Goal: Task Accomplishment & Management: Manage account settings

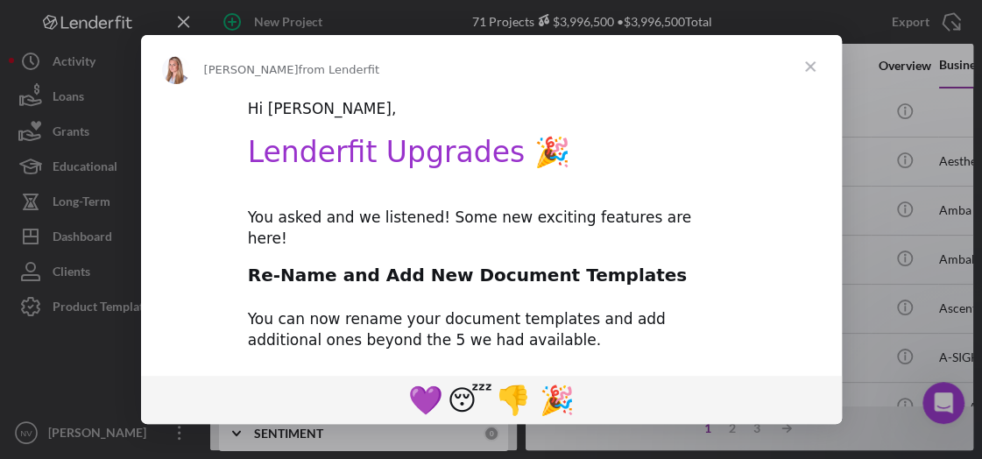
click at [810, 59] on span "Close" at bounding box center [809, 66] width 63 height 63
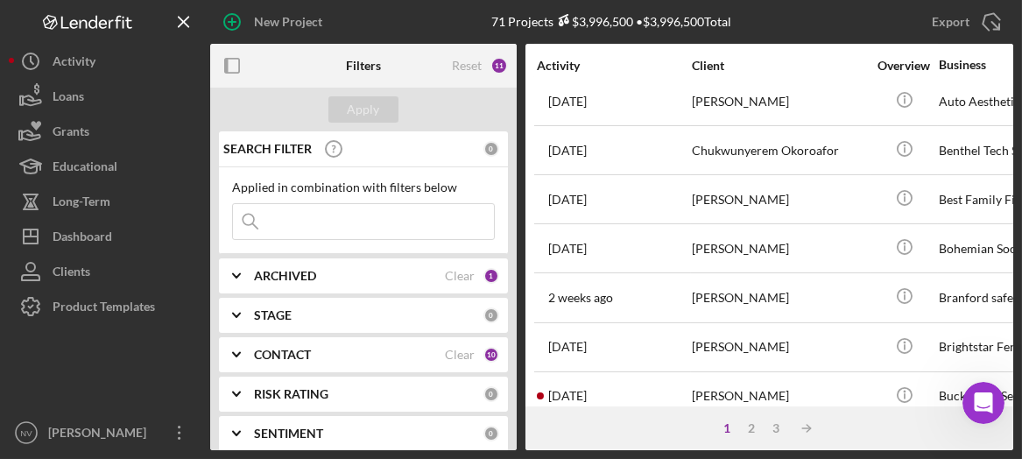
scroll to position [803, 0]
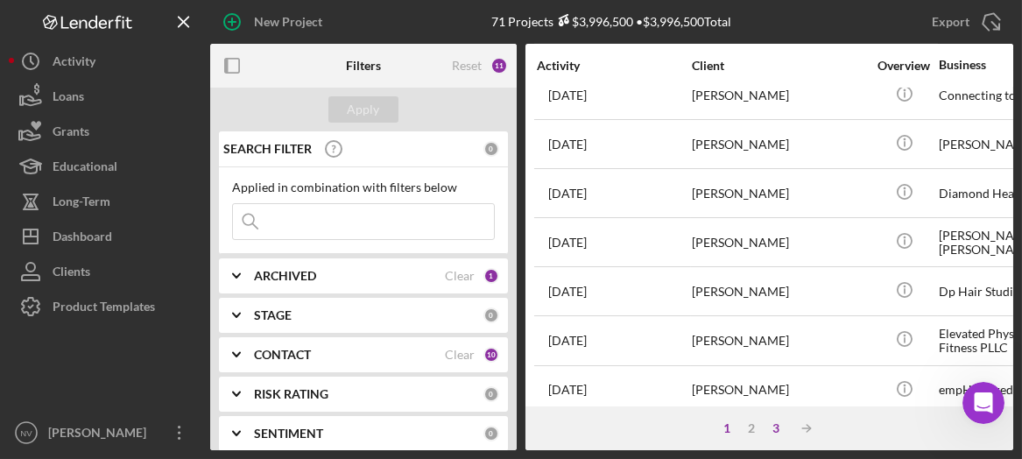
click at [779, 426] on div "3" at bounding box center [776, 428] width 25 height 14
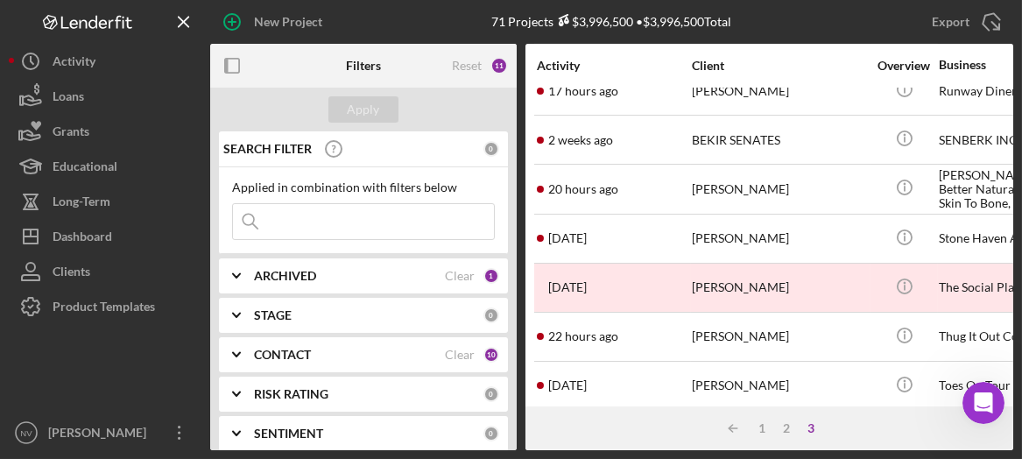
scroll to position [108, 0]
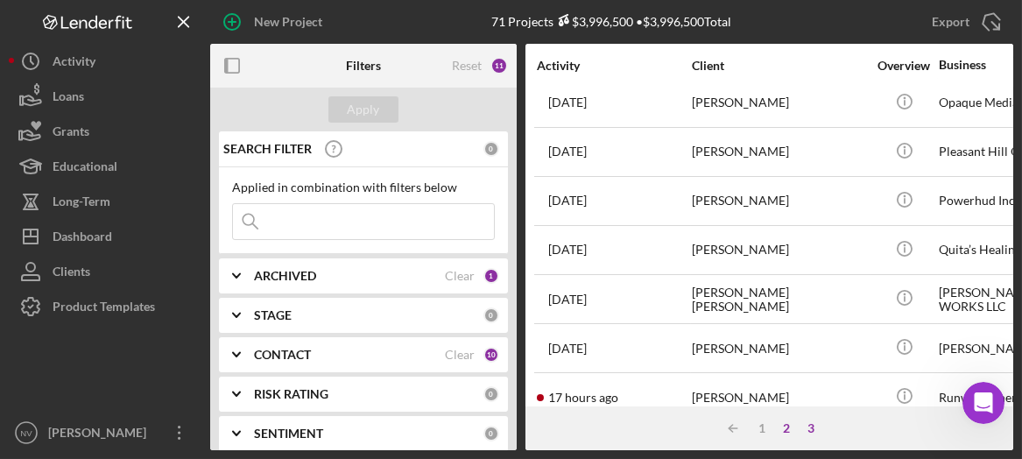
click at [786, 426] on div "2" at bounding box center [787, 428] width 25 height 14
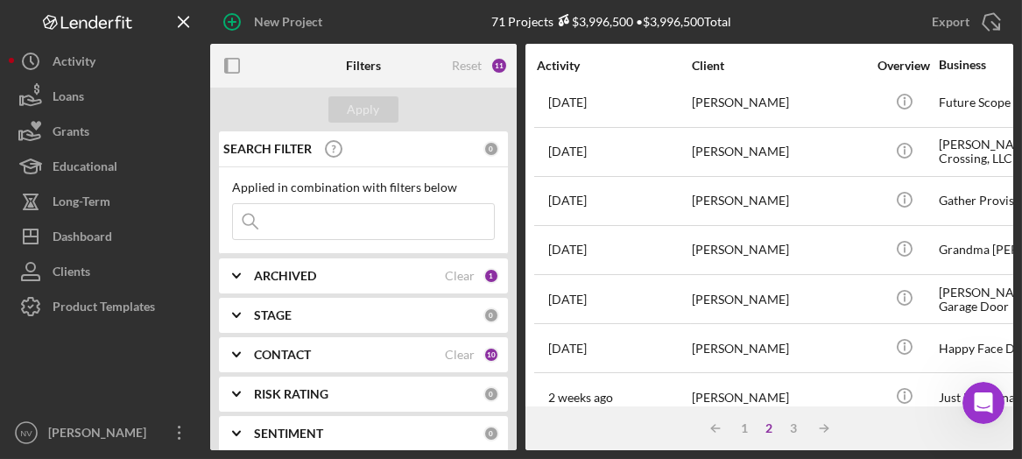
click at [981, 359] on div "Activity Client Overview Business Icon/Table Sort Arrow Contact Product Categor…" at bounding box center [769, 225] width 488 height 363
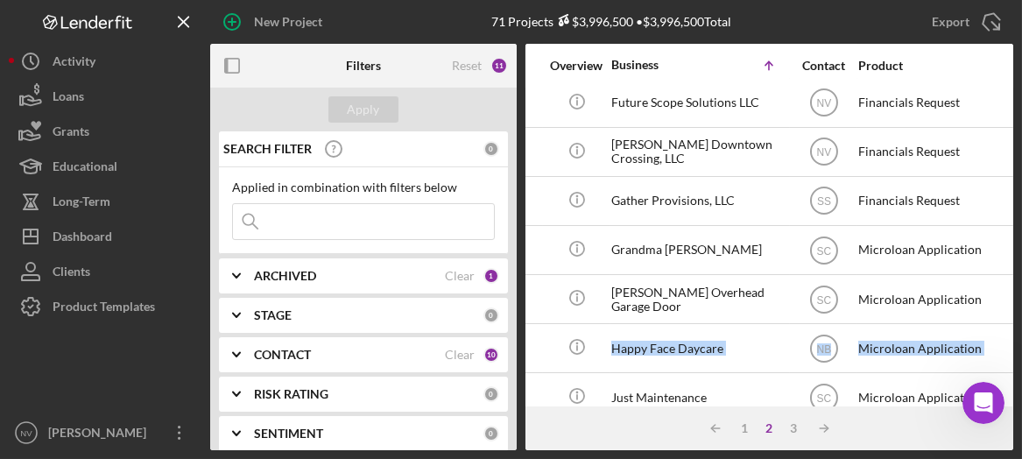
click at [981, 358] on div "Activity Client Overview Business Icon/Table Sort Arrow Contact Product Categor…" at bounding box center [769, 225] width 488 height 363
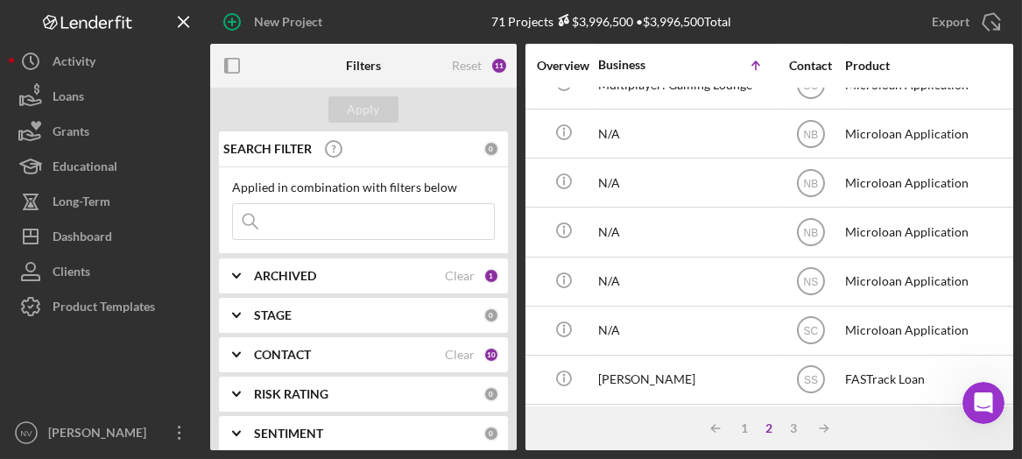
scroll to position [605, 341]
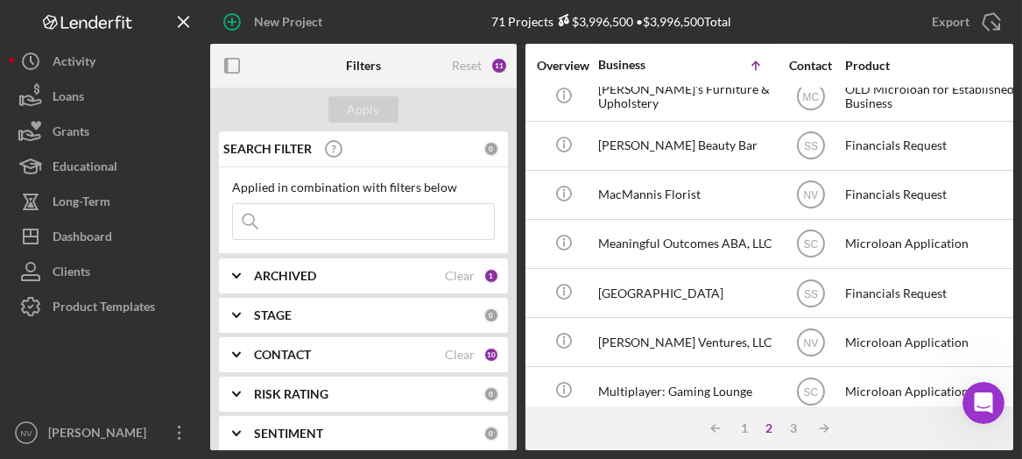
click at [367, 272] on div "ARCHIVED" at bounding box center [349, 276] width 191 height 14
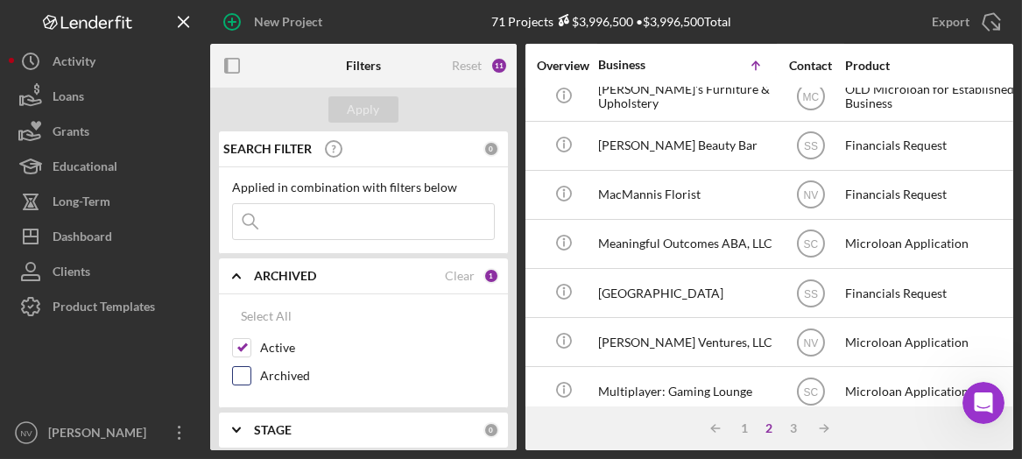
click at [243, 376] on input "Archived" at bounding box center [242, 376] width 18 height 18
checkbox input "true"
click at [369, 120] on div "Apply" at bounding box center [364, 109] width 32 height 26
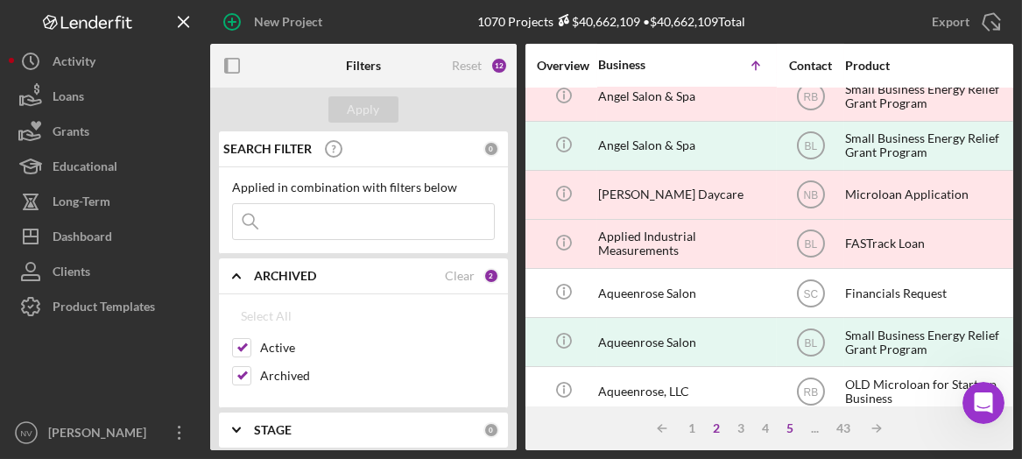
click at [790, 429] on div "5" at bounding box center [790, 428] width 25 height 14
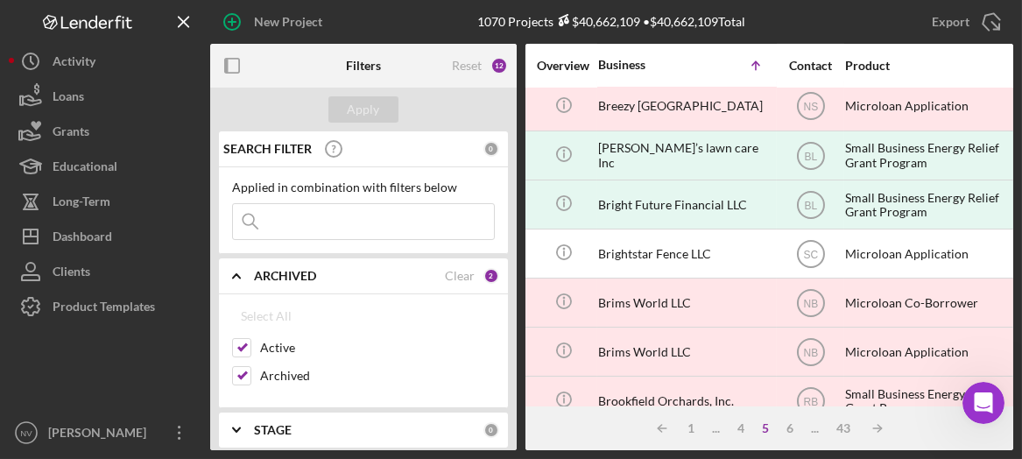
click at [286, 221] on input at bounding box center [363, 221] width 261 height 35
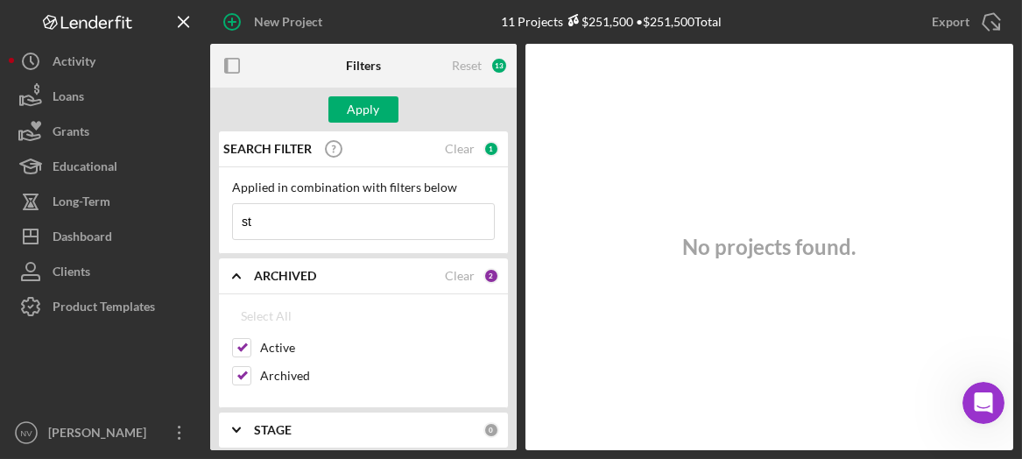
type input "s"
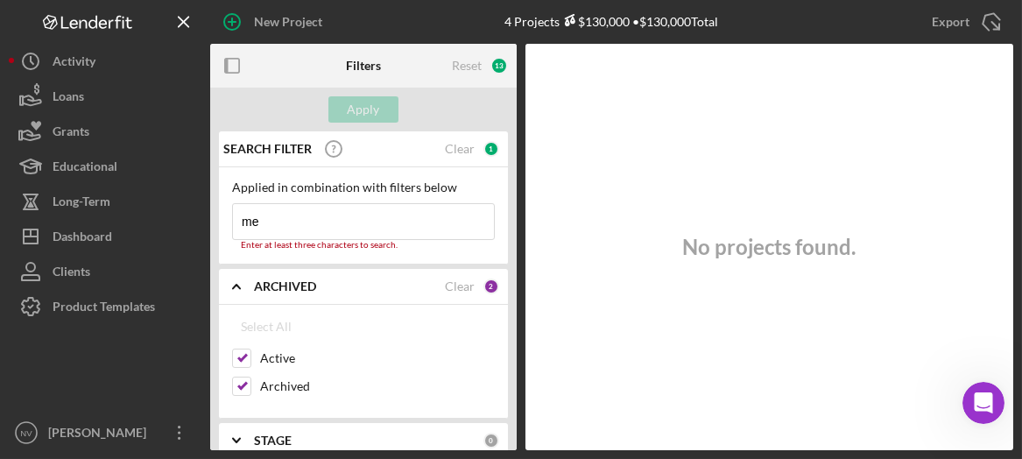
type input "m"
type input "s"
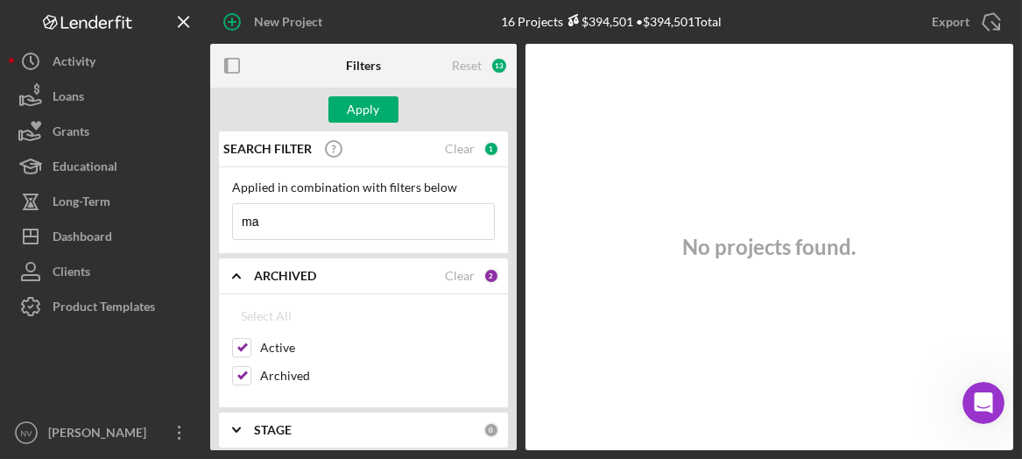
type input "m"
click at [279, 372] on label "Archived" at bounding box center [377, 376] width 235 height 18
click at [250, 372] on input "Archived" at bounding box center [242, 376] width 18 height 18
checkbox input "false"
click at [278, 346] on label "Active" at bounding box center [377, 348] width 235 height 18
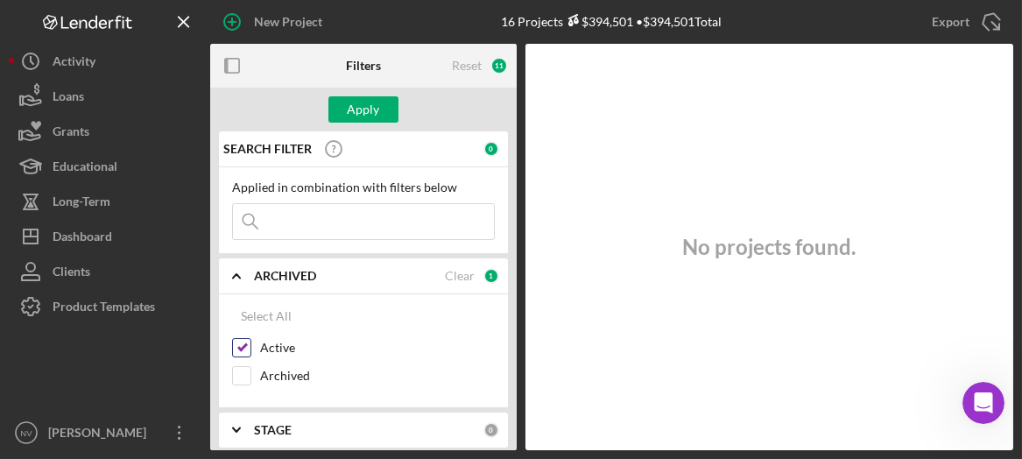
click at [250, 346] on input "Active" at bounding box center [242, 348] width 18 height 18
click at [239, 343] on input "Active" at bounding box center [242, 348] width 18 height 18
checkbox input "true"
click at [497, 65] on div "11" at bounding box center [499, 66] width 18 height 18
click at [242, 371] on input "Archived" at bounding box center [242, 376] width 18 height 18
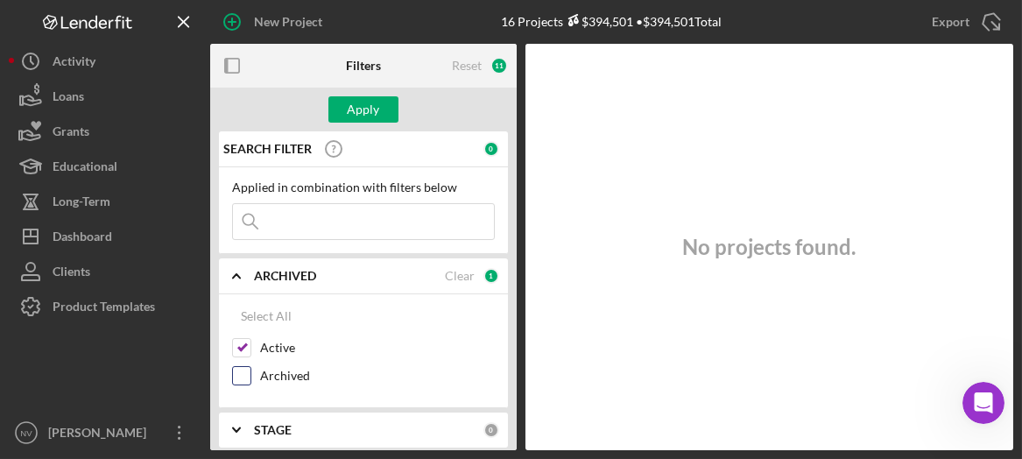
checkbox input "true"
click at [348, 116] on div "Apply" at bounding box center [364, 109] width 32 height 26
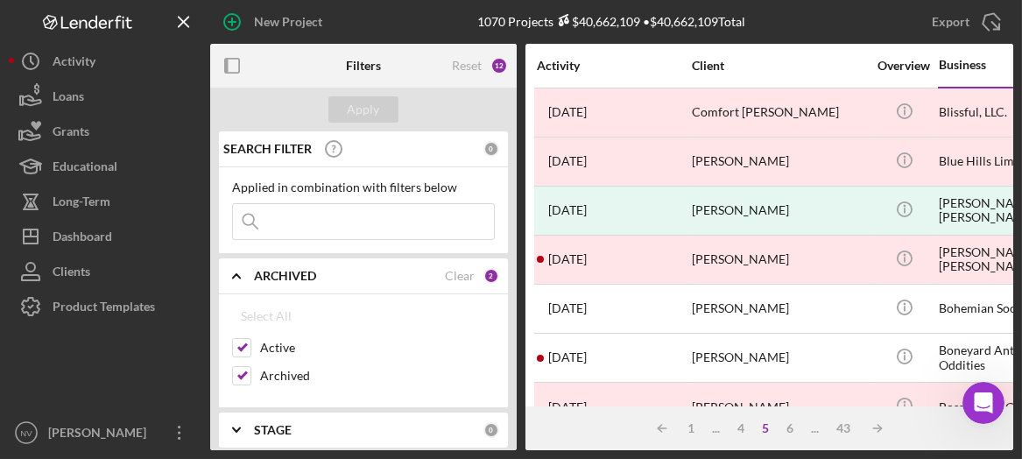
click at [312, 228] on input at bounding box center [363, 221] width 261 height 35
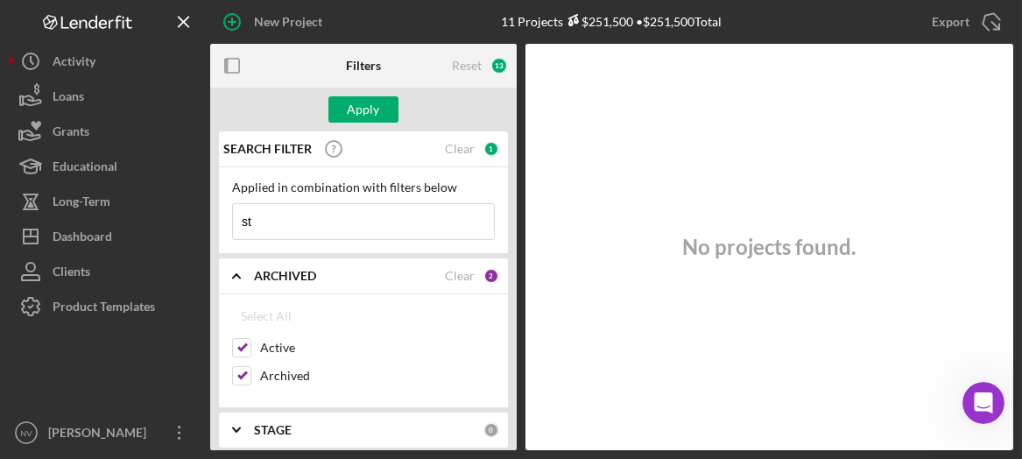
type input "s"
click at [250, 368] on div at bounding box center [241, 375] width 19 height 19
click at [241, 374] on input "Archived" at bounding box center [242, 376] width 18 height 18
checkbox input "false"
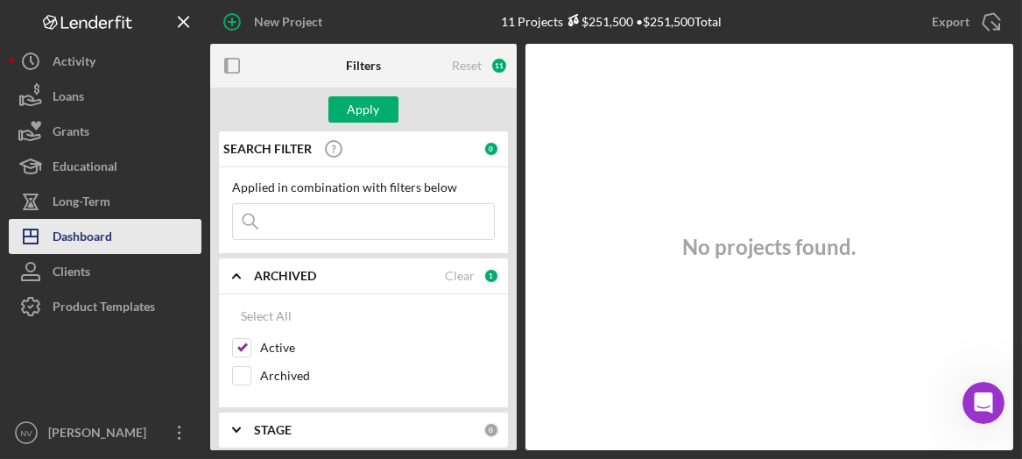
click at [87, 243] on div "Dashboard" at bounding box center [83, 238] width 60 height 39
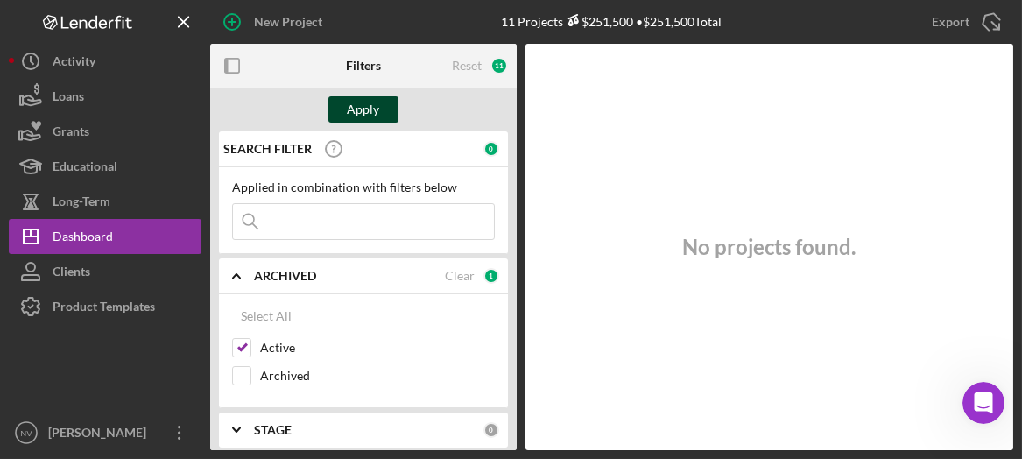
click at [363, 112] on div "Apply" at bounding box center [364, 109] width 32 height 26
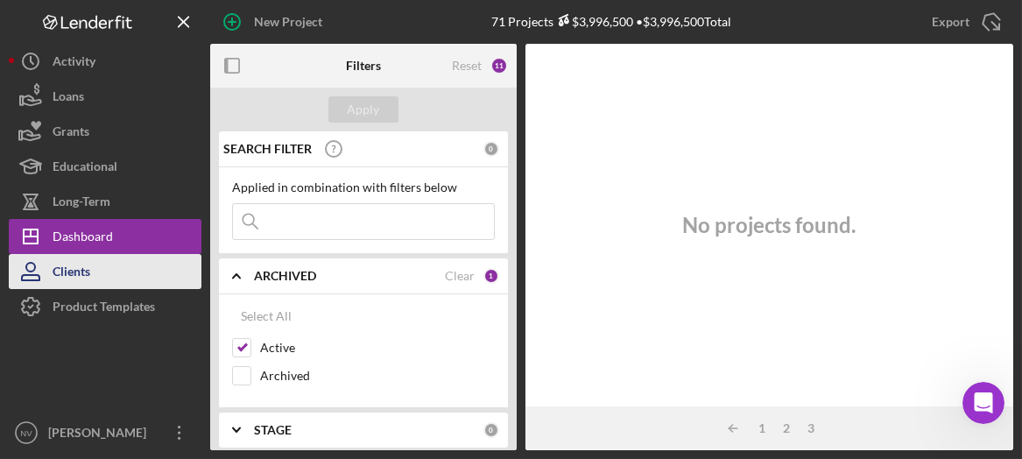
click at [74, 272] on div "Clients" at bounding box center [72, 273] width 38 height 39
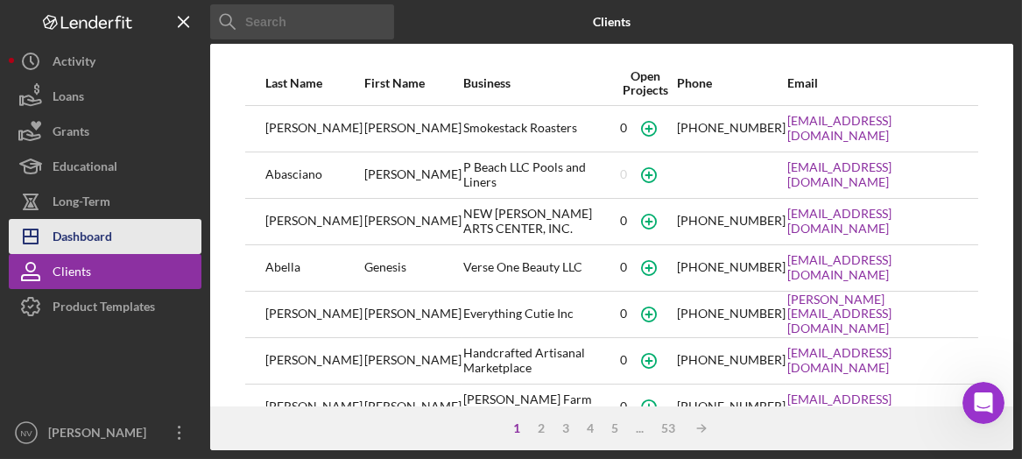
click at [73, 235] on div "Dashboard" at bounding box center [83, 238] width 60 height 39
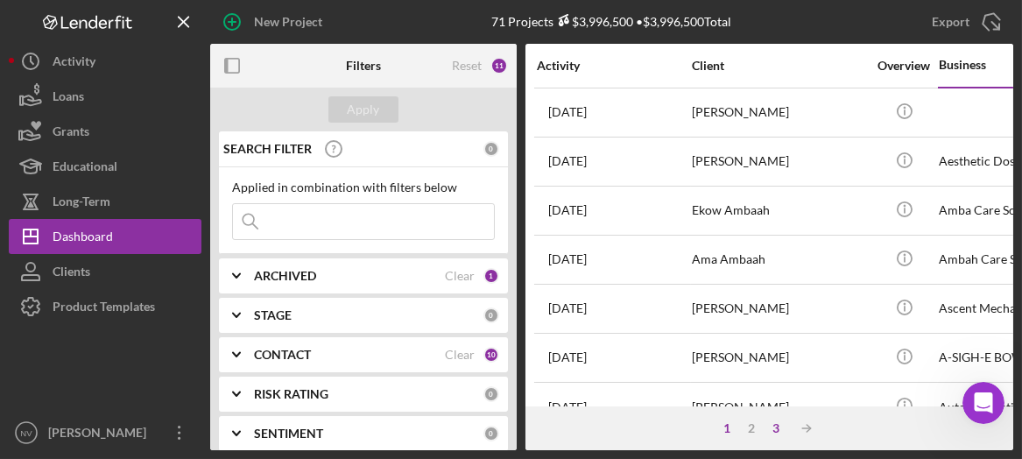
click at [779, 429] on div "3" at bounding box center [776, 428] width 25 height 14
click at [779, 429] on div "2" at bounding box center [787, 428] width 25 height 14
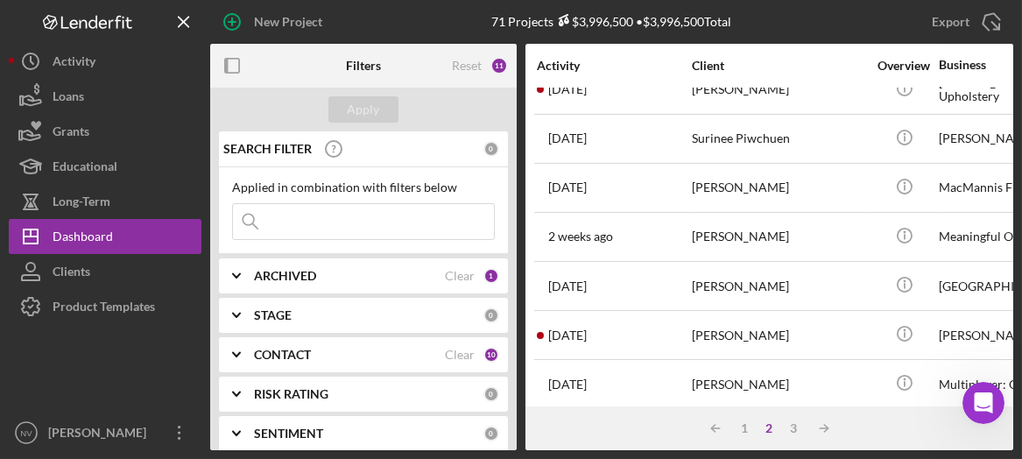
scroll to position [913, 0]
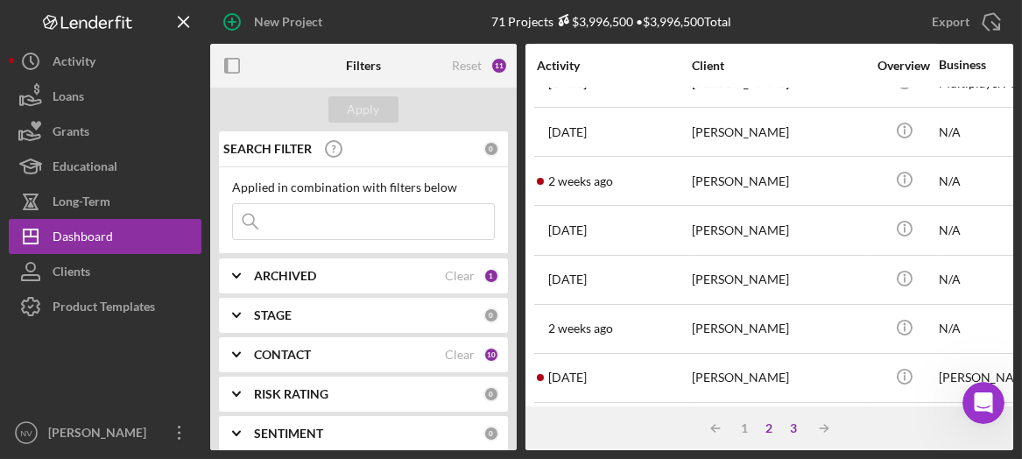
click at [797, 430] on div "3" at bounding box center [794, 428] width 25 height 14
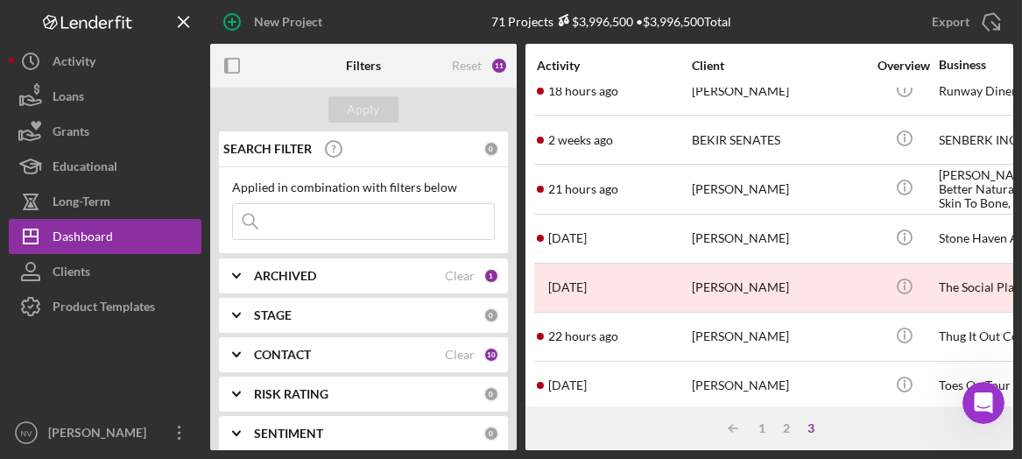
scroll to position [108, 0]
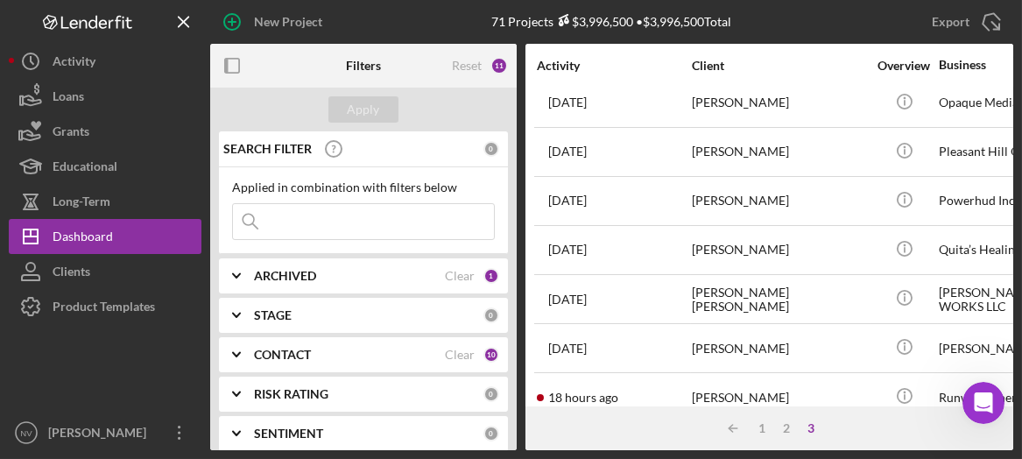
click at [318, 270] on div "ARCHIVED" at bounding box center [349, 276] width 191 height 14
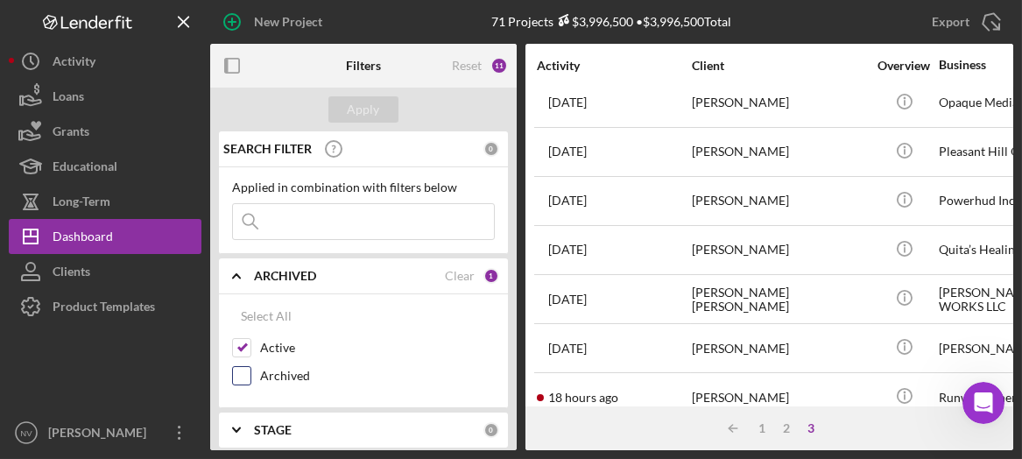
click at [242, 370] on input "Archived" at bounding box center [242, 376] width 18 height 18
checkbox input "true"
click at [356, 109] on div "Apply" at bounding box center [364, 109] width 32 height 26
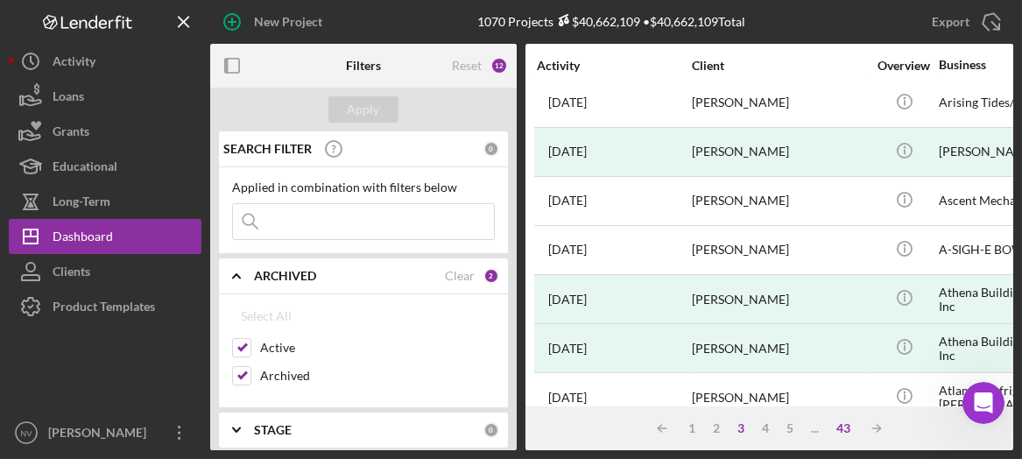
click at [842, 427] on div "43" at bounding box center [844, 428] width 32 height 14
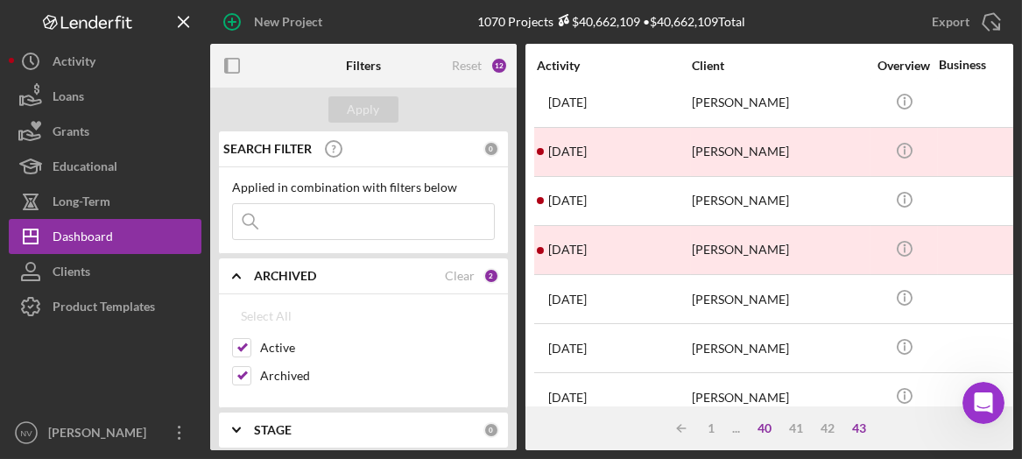
click at [764, 426] on div "40" at bounding box center [765, 428] width 32 height 14
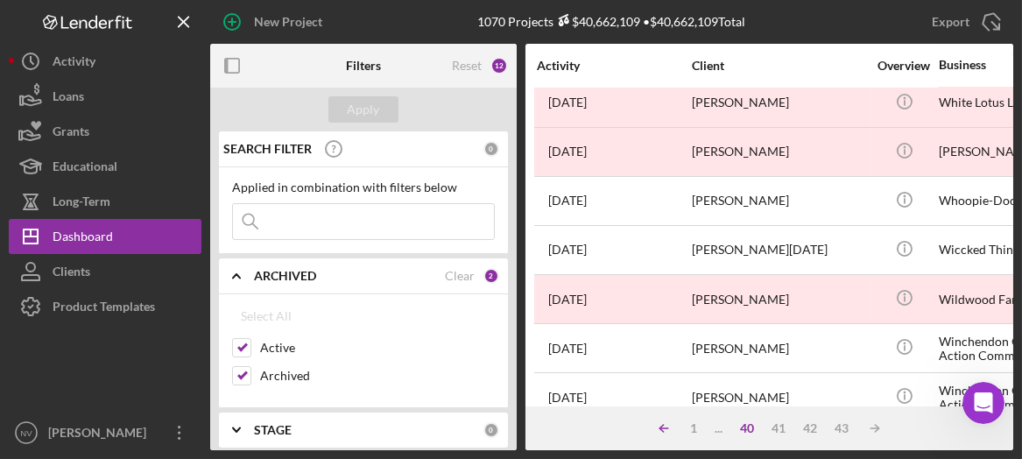
click at [660, 429] on polyline at bounding box center [661, 428] width 4 height 7
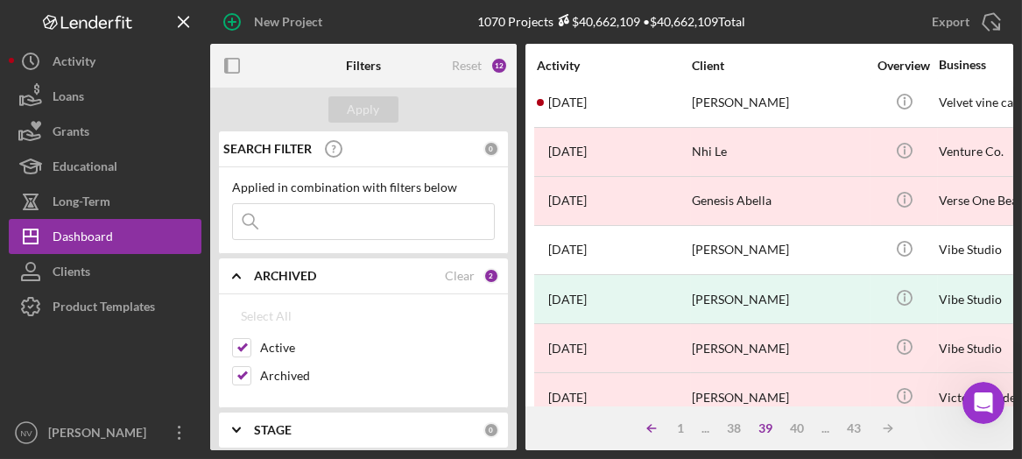
click at [660, 429] on icon "Icon/Table Sort Arrow" at bounding box center [651, 428] width 35 height 35
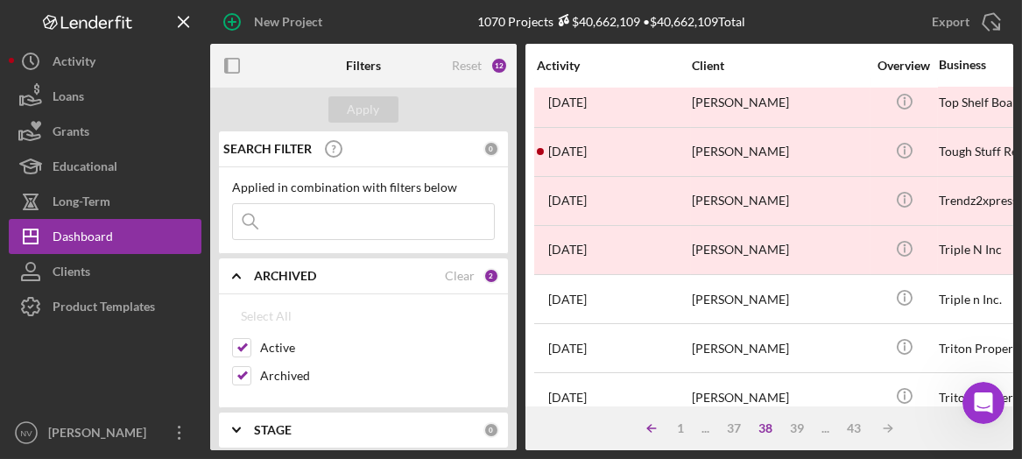
click at [660, 429] on icon "Icon/Table Sort Arrow" at bounding box center [651, 428] width 35 height 35
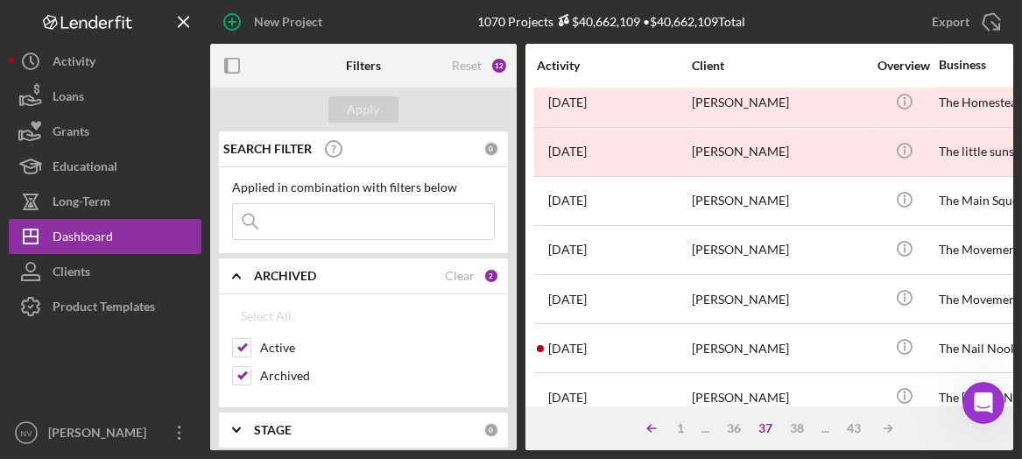
click at [660, 429] on icon "Icon/Table Sort Arrow" at bounding box center [651, 428] width 35 height 35
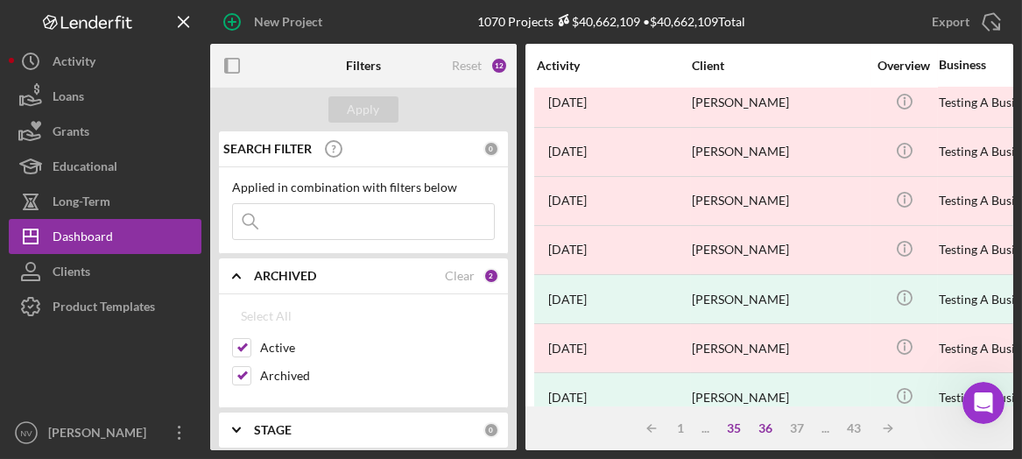
click at [737, 432] on div "35" at bounding box center [735, 428] width 32 height 14
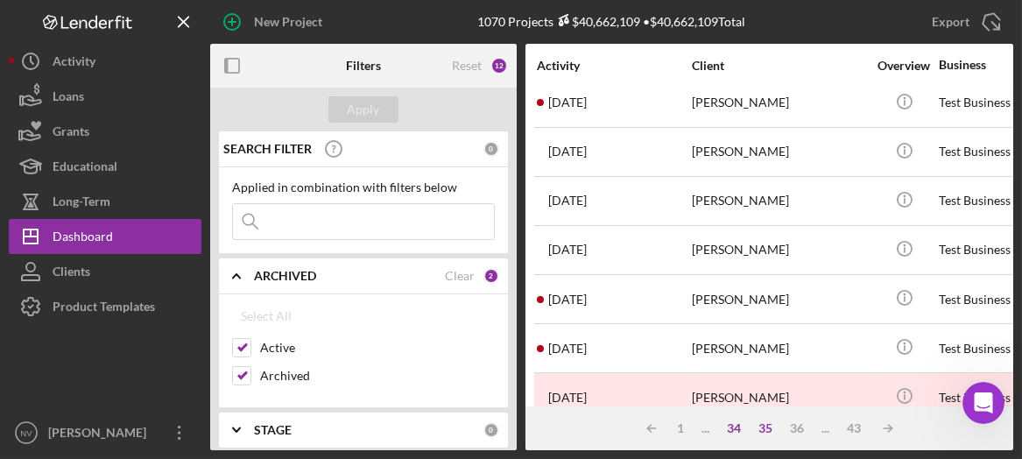
click at [737, 432] on div "34" at bounding box center [735, 428] width 32 height 14
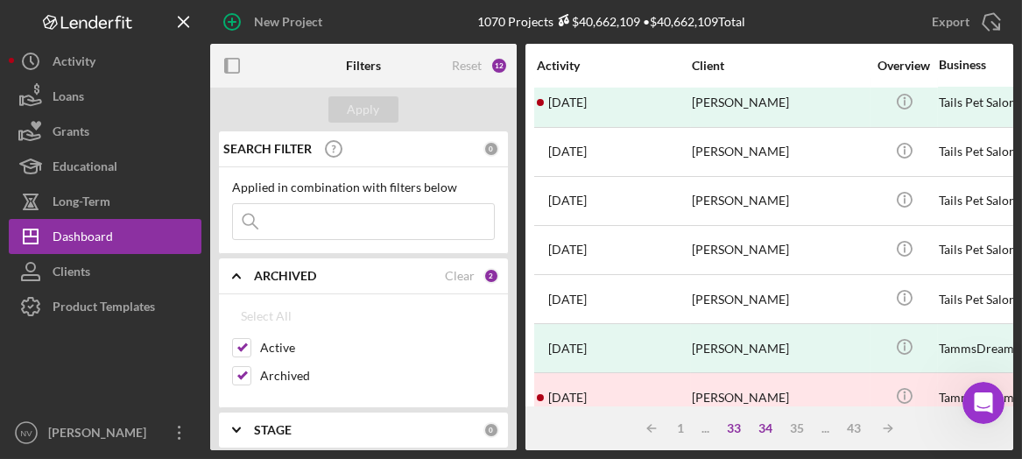
click at [737, 432] on div "33" at bounding box center [735, 428] width 32 height 14
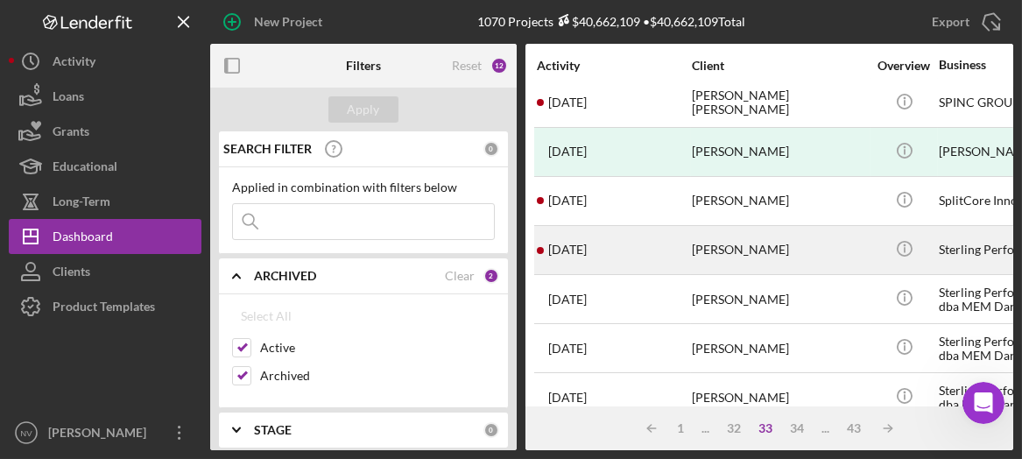
click at [966, 250] on div "Sterling Performing AQrts, Inc." at bounding box center [1026, 250] width 175 height 46
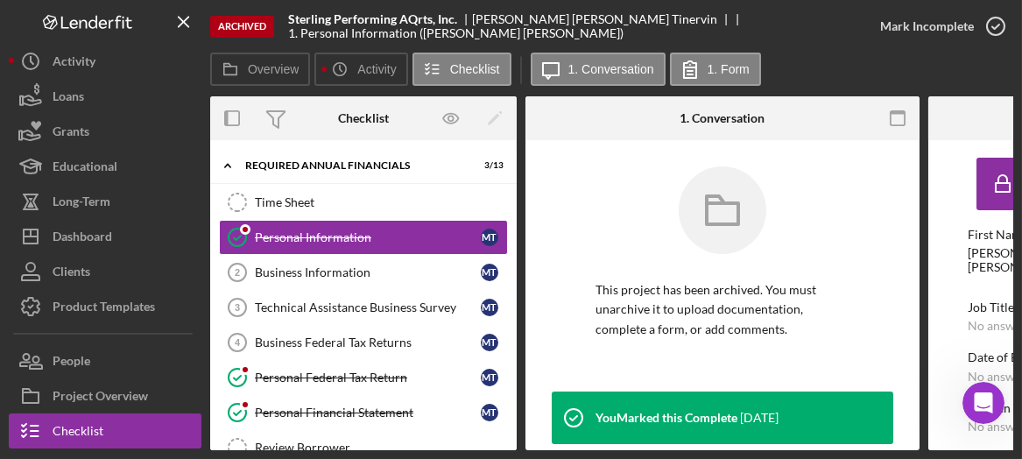
click at [510, 368] on div "Time Sheet Time Sheet Personal Information Personal Information M T Business In…" at bounding box center [363, 417] width 306 height 464
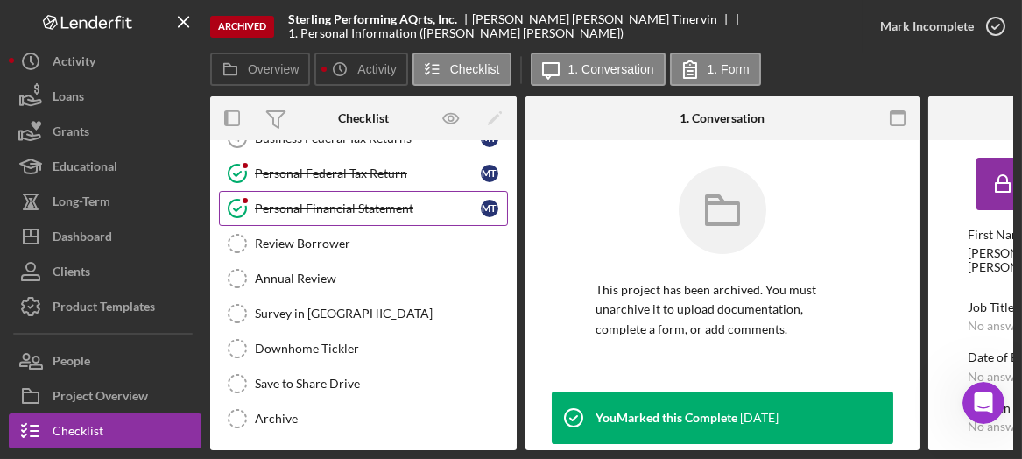
click at [396, 201] on div "Personal Financial Statement" at bounding box center [368, 208] width 226 height 14
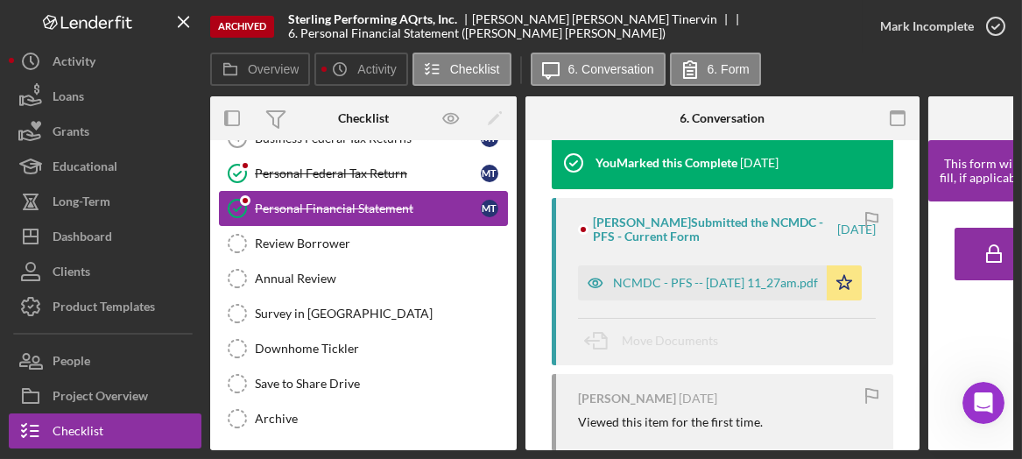
scroll to position [254, 0]
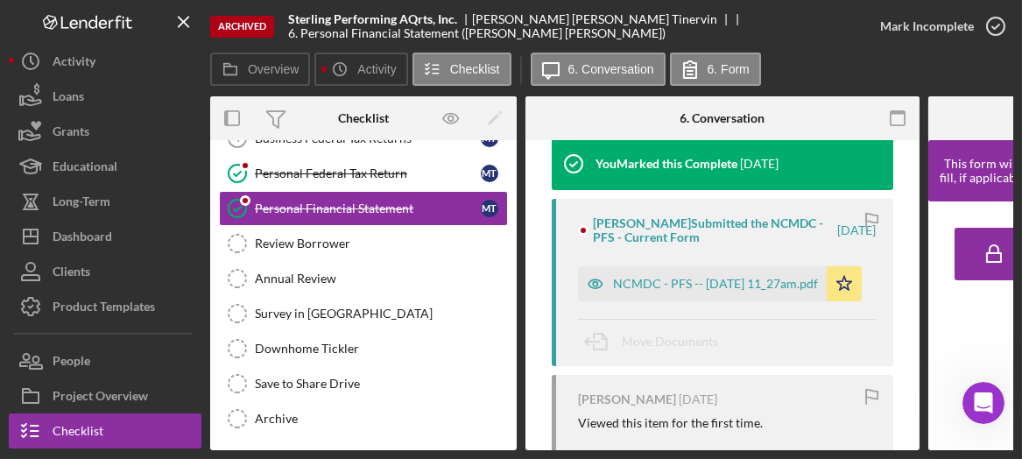
click at [694, 232] on div "[PERSON_NAME] Submitted the NCMDC - PFS - Current Form" at bounding box center [714, 230] width 242 height 28
click at [522, 134] on div "Overview Internal Workflow Stage Open Icon/Dropdown Arrow Icon/Archived Archive…" at bounding box center [611, 273] width 803 height 354
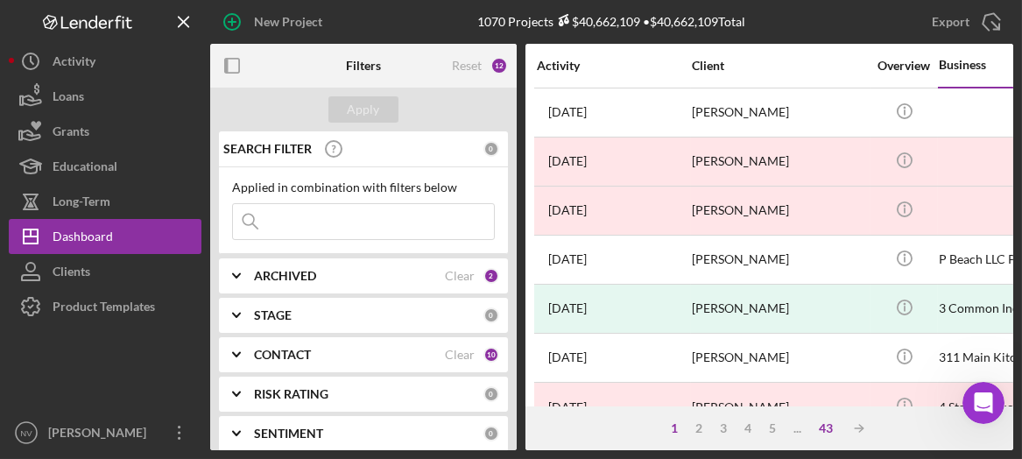
click at [826, 433] on div "43" at bounding box center [826, 428] width 32 height 14
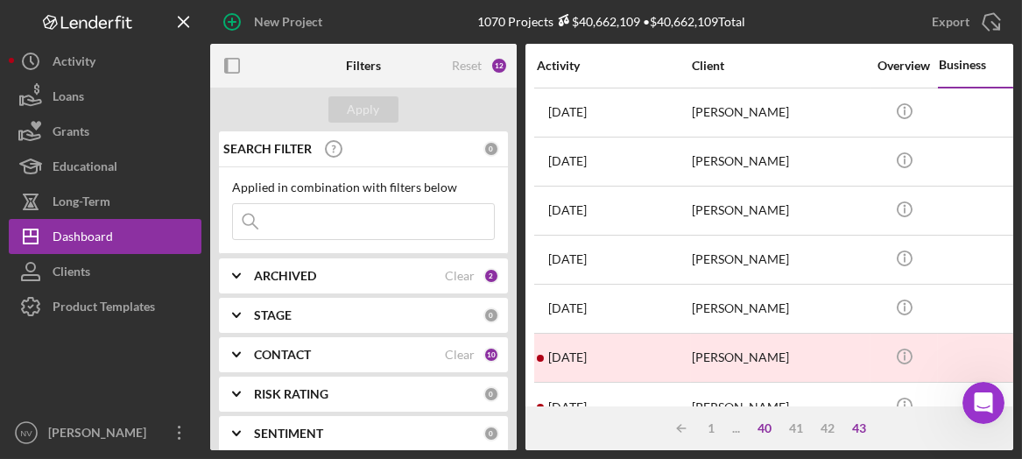
click at [766, 423] on div "40" at bounding box center [765, 428] width 32 height 14
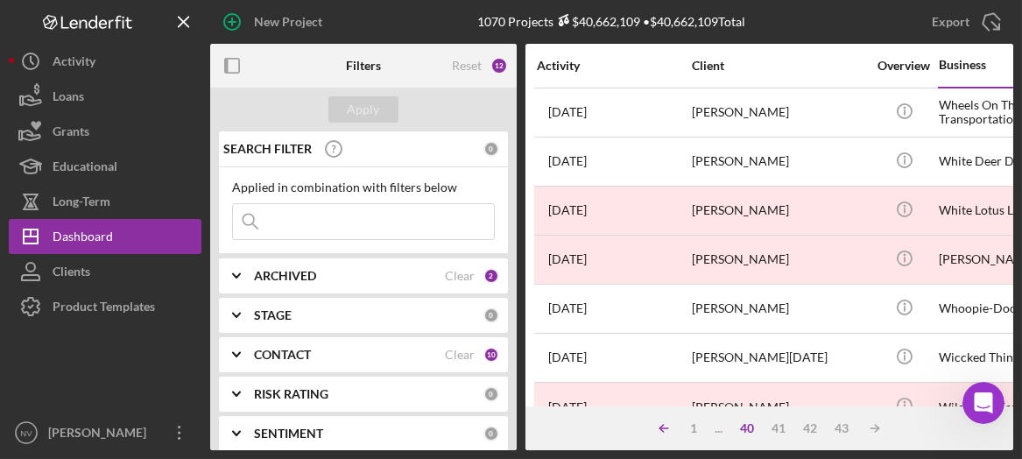
click at [657, 426] on icon "Icon/Table Sort Arrow" at bounding box center [663, 428] width 35 height 35
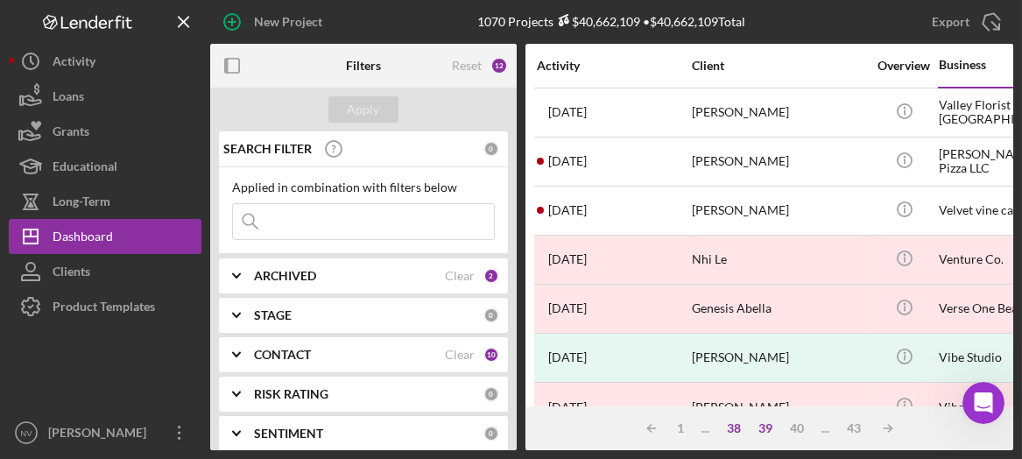
click at [726, 429] on div "38" at bounding box center [735, 428] width 32 height 14
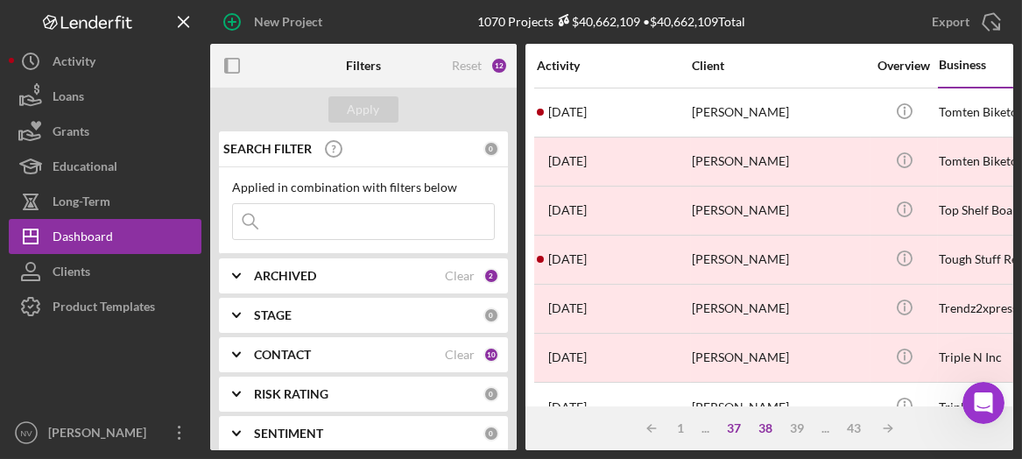
click at [726, 429] on div "37" at bounding box center [735, 428] width 32 height 14
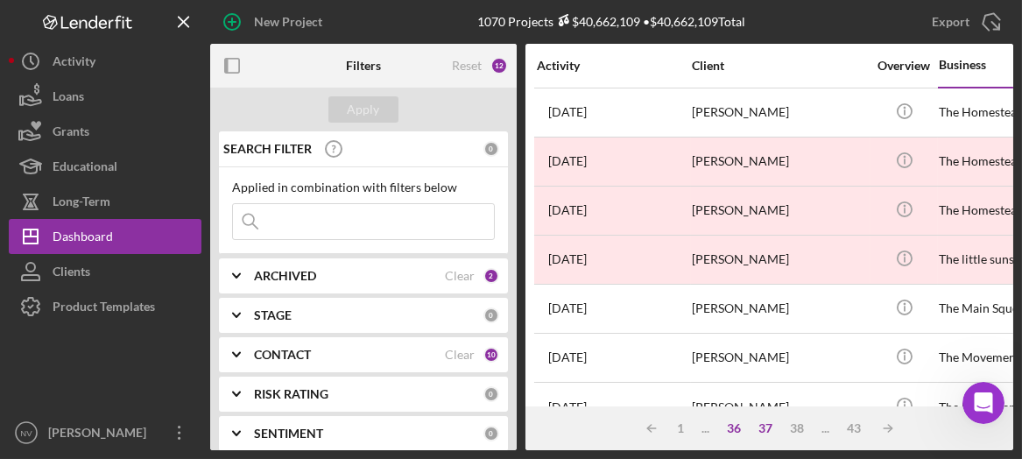
click at [726, 429] on div "36" at bounding box center [735, 428] width 32 height 14
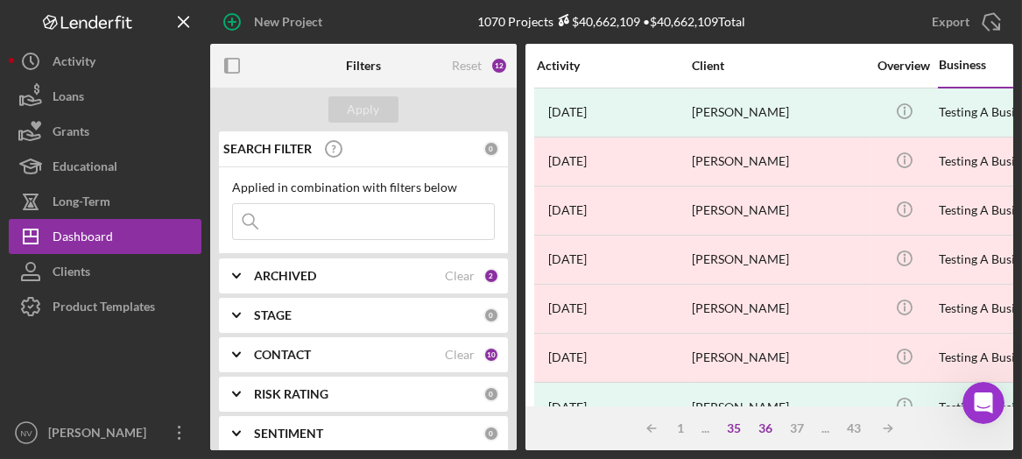
click at [726, 429] on div "35" at bounding box center [735, 428] width 32 height 14
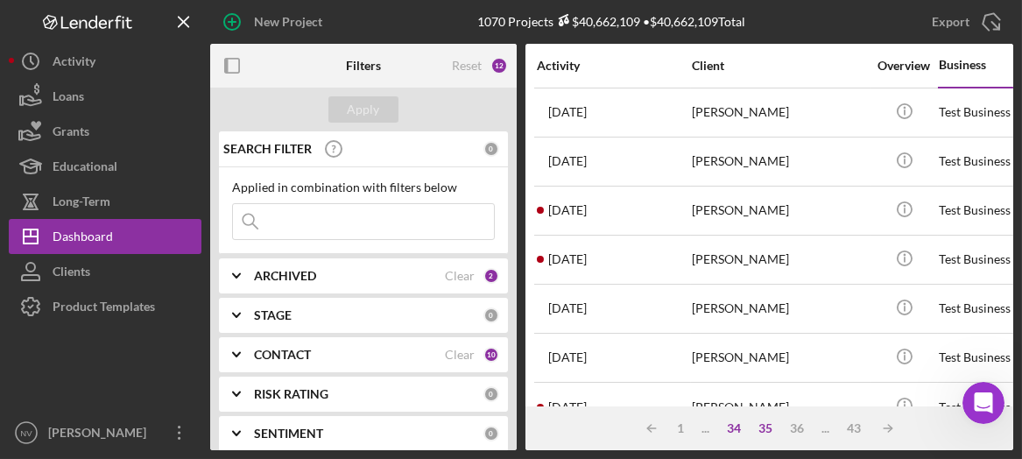
click at [726, 429] on div "34" at bounding box center [735, 428] width 32 height 14
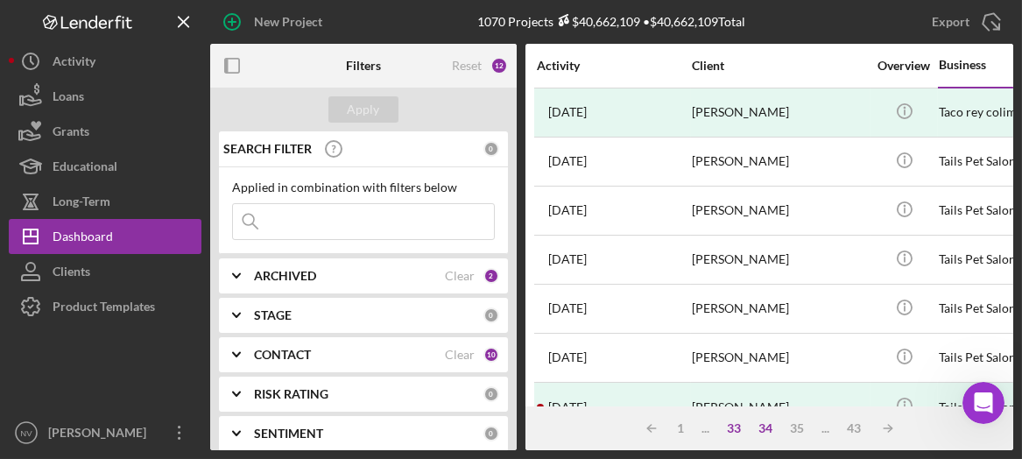
click at [726, 429] on div "33" at bounding box center [735, 428] width 32 height 14
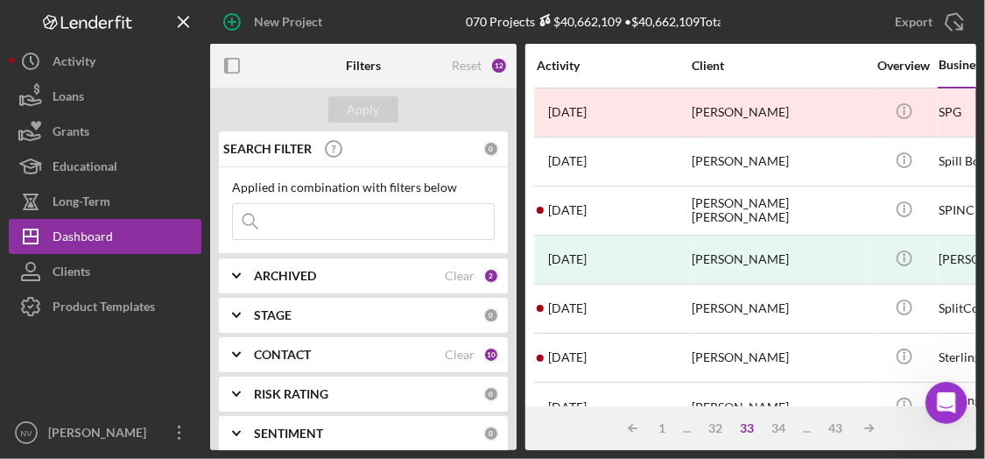
click at [320, 276] on div "ARCHIVED" at bounding box center [349, 276] width 191 height 14
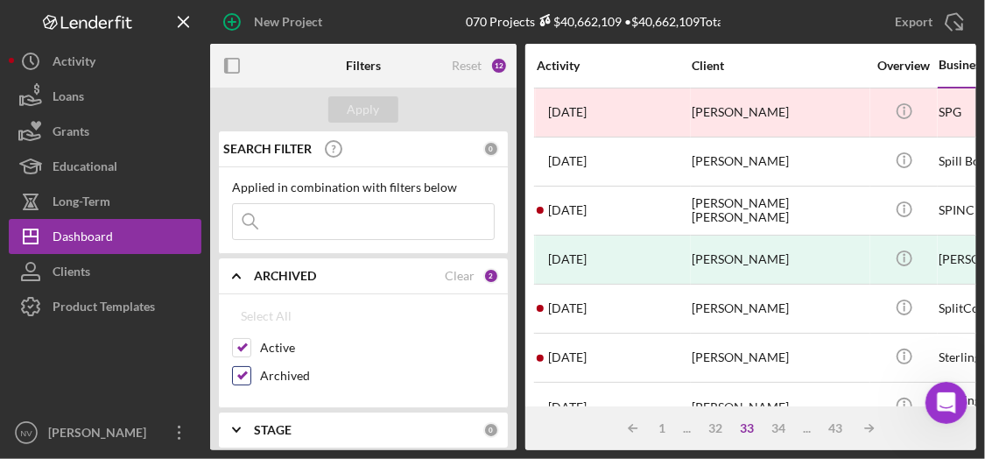
click at [242, 376] on input "Archived" at bounding box center [242, 376] width 18 height 18
checkbox input "false"
click at [357, 108] on div "Apply" at bounding box center [364, 109] width 32 height 26
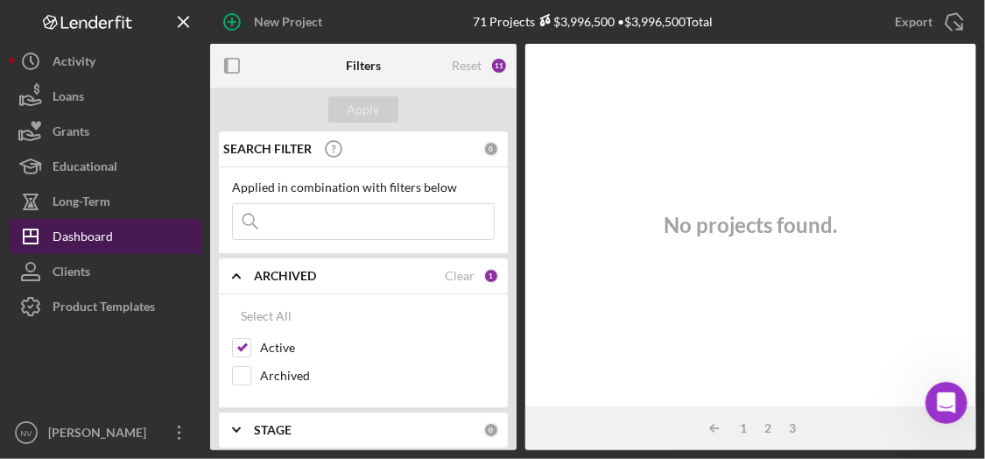
click at [75, 233] on div "Dashboard" at bounding box center [83, 238] width 60 height 39
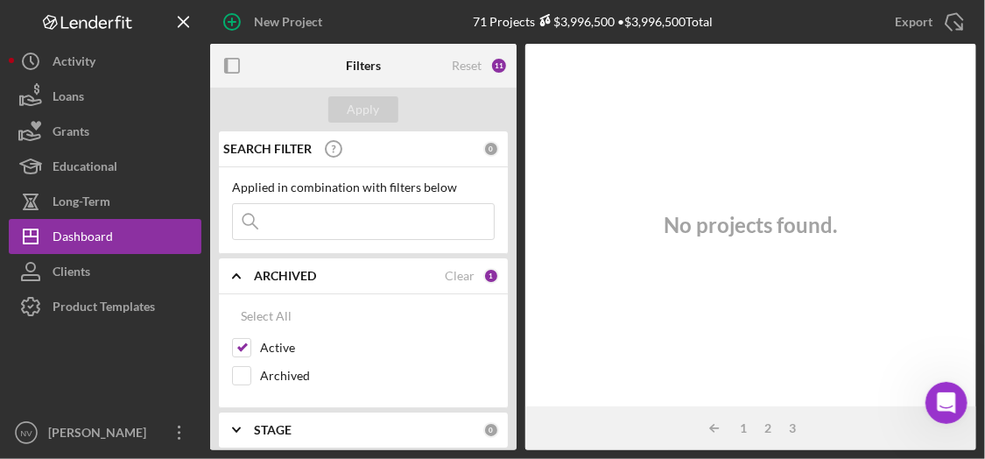
click at [497, 67] on div "11" at bounding box center [499, 66] width 18 height 18
click at [247, 342] on input "Active" at bounding box center [242, 348] width 18 height 18
click at [362, 118] on div "Apply" at bounding box center [364, 109] width 32 height 26
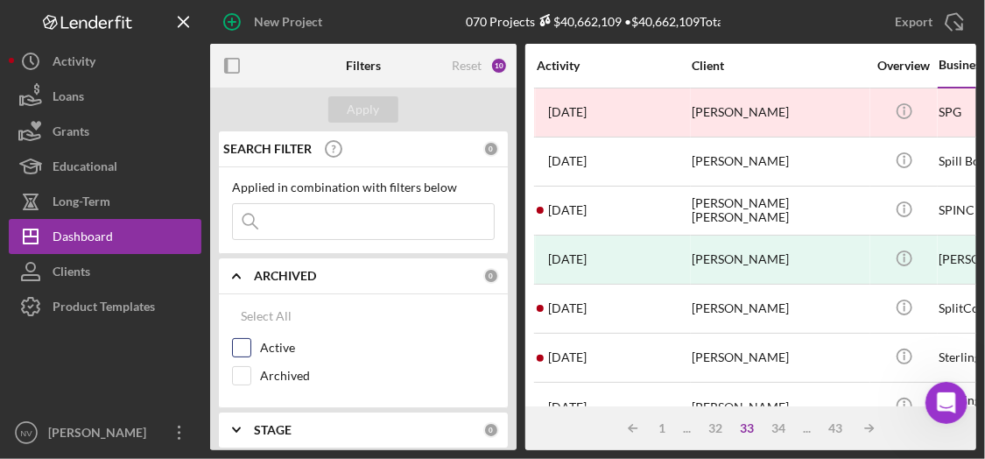
click at [240, 346] on input "Active" at bounding box center [242, 348] width 18 height 18
click at [366, 100] on div "Apply" at bounding box center [364, 109] width 32 height 26
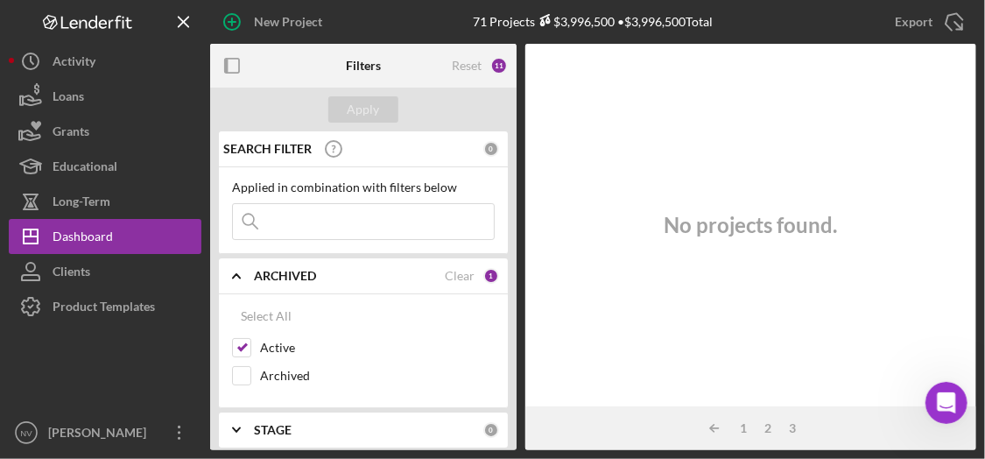
click at [328, 188] on div "Applied in combination with filters below" at bounding box center [363, 187] width 263 height 14
click at [294, 222] on input at bounding box center [363, 221] width 261 height 35
click at [499, 66] on div "11" at bounding box center [499, 66] width 18 height 18
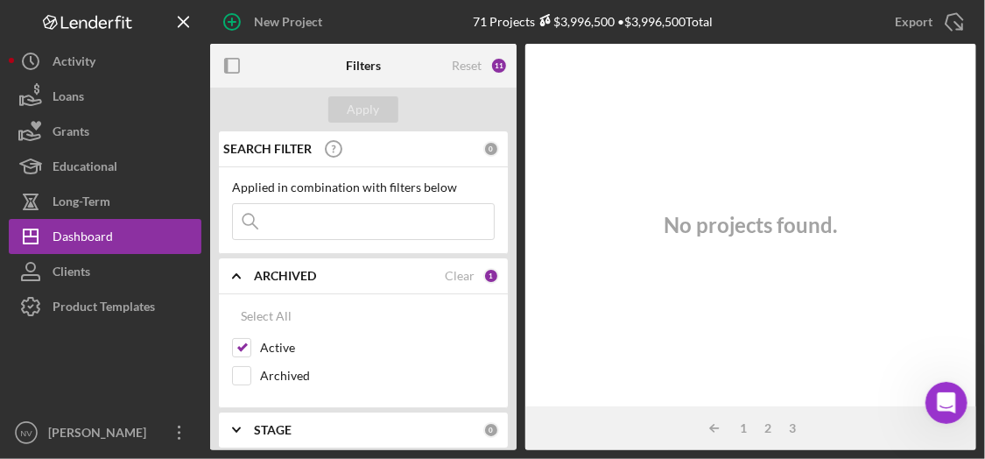
click at [499, 66] on div "11" at bounding box center [499, 66] width 18 height 18
click at [250, 347] on input "Active" at bounding box center [242, 348] width 18 height 18
checkbox input "false"
click at [364, 117] on div "Apply" at bounding box center [364, 109] width 32 height 26
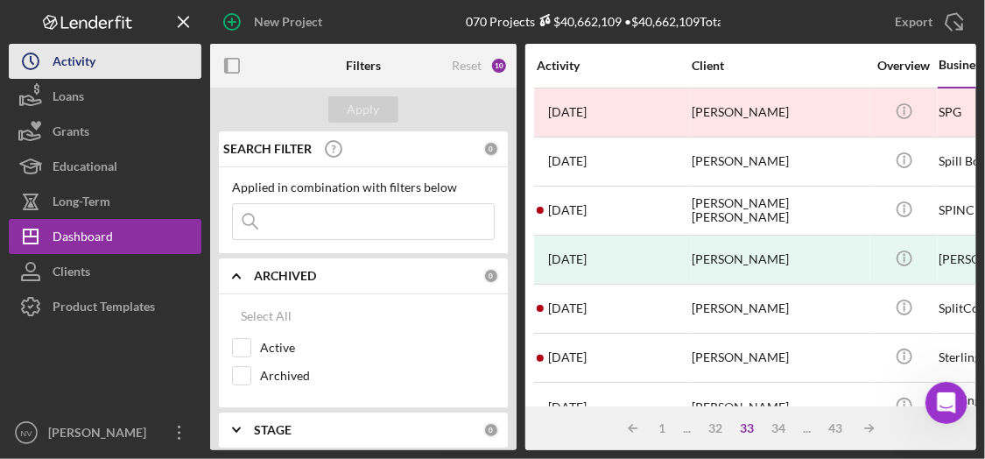
click at [75, 54] on div "Activity" at bounding box center [74, 63] width 43 height 39
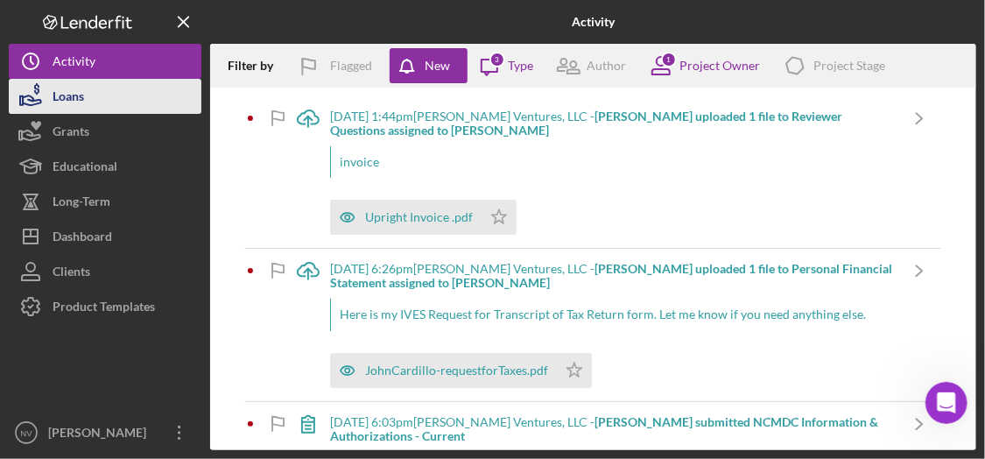
click at [57, 103] on div "Loans" at bounding box center [69, 98] width 32 height 39
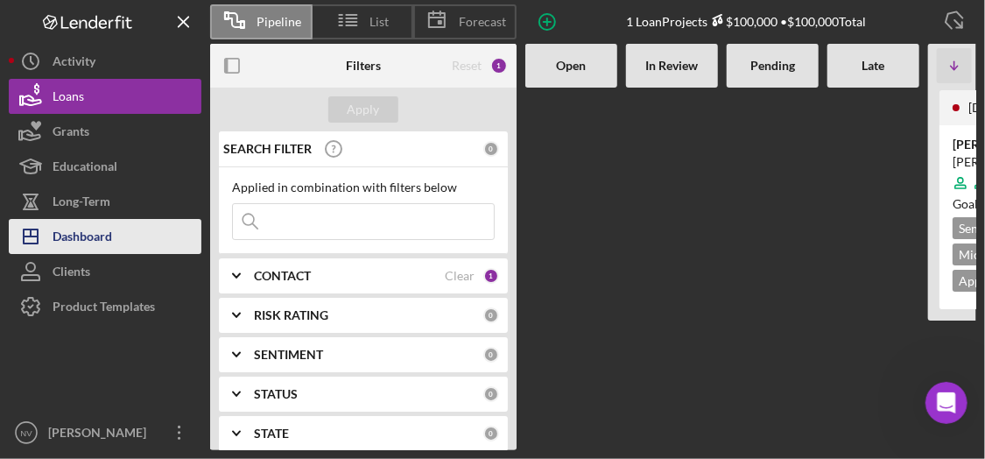
click at [89, 225] on div "Dashboard" at bounding box center [83, 238] width 60 height 39
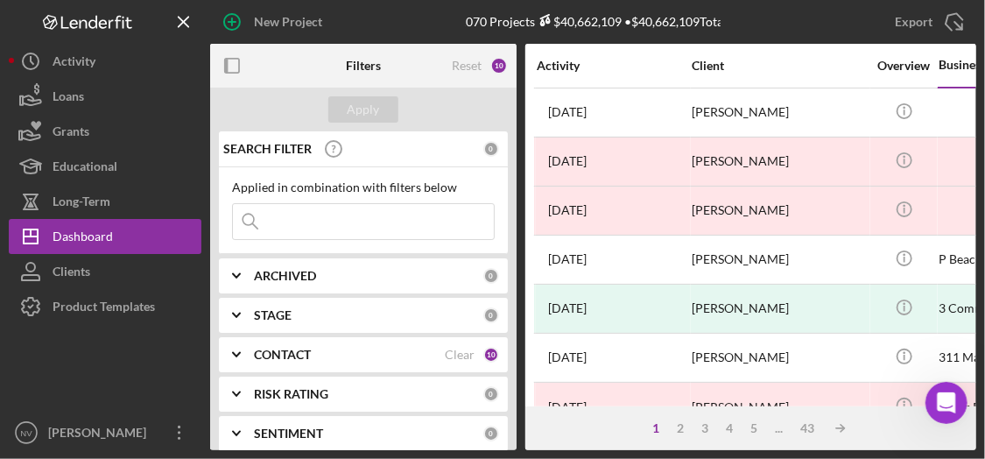
click at [490, 350] on div "10" at bounding box center [491, 355] width 16 height 16
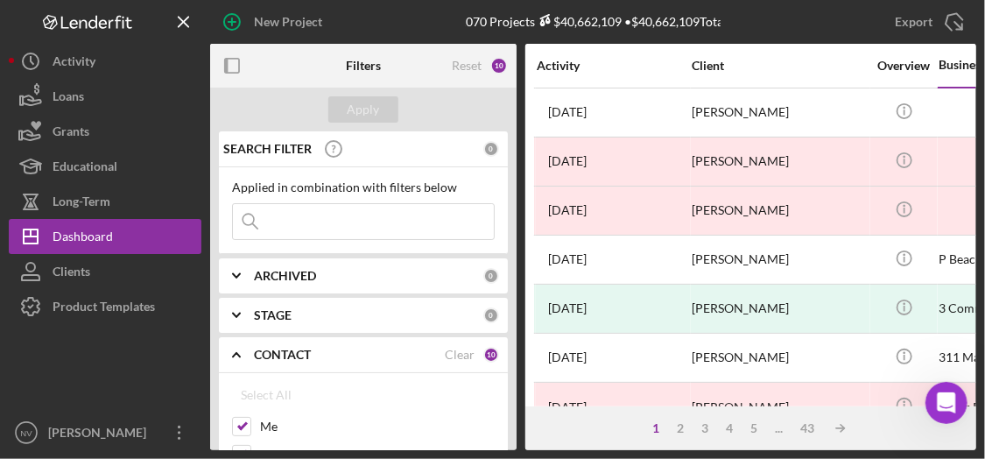
click at [323, 281] on div "ARCHIVED" at bounding box center [368, 276] width 229 height 14
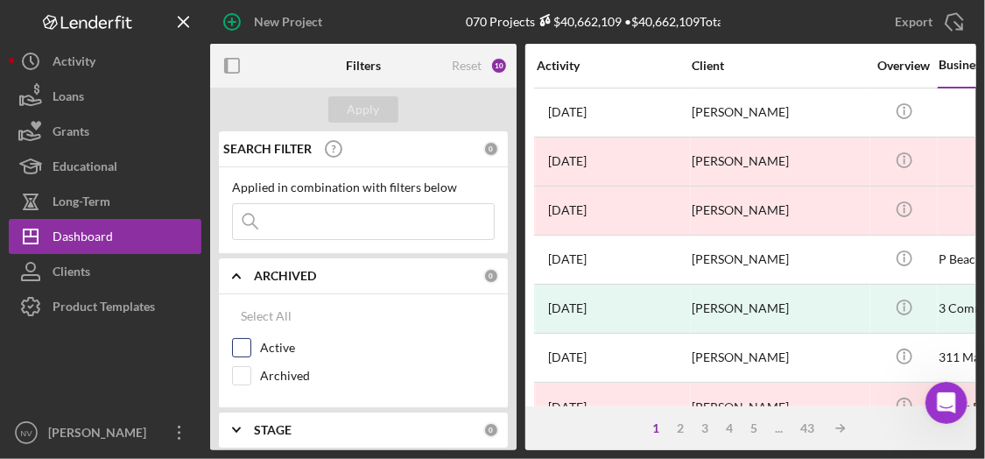
click at [235, 344] on input "Active" at bounding box center [242, 348] width 18 height 18
checkbox input "true"
click at [357, 102] on div "Apply" at bounding box center [364, 109] width 32 height 26
